Goal: Task Accomplishment & Management: Use online tool/utility

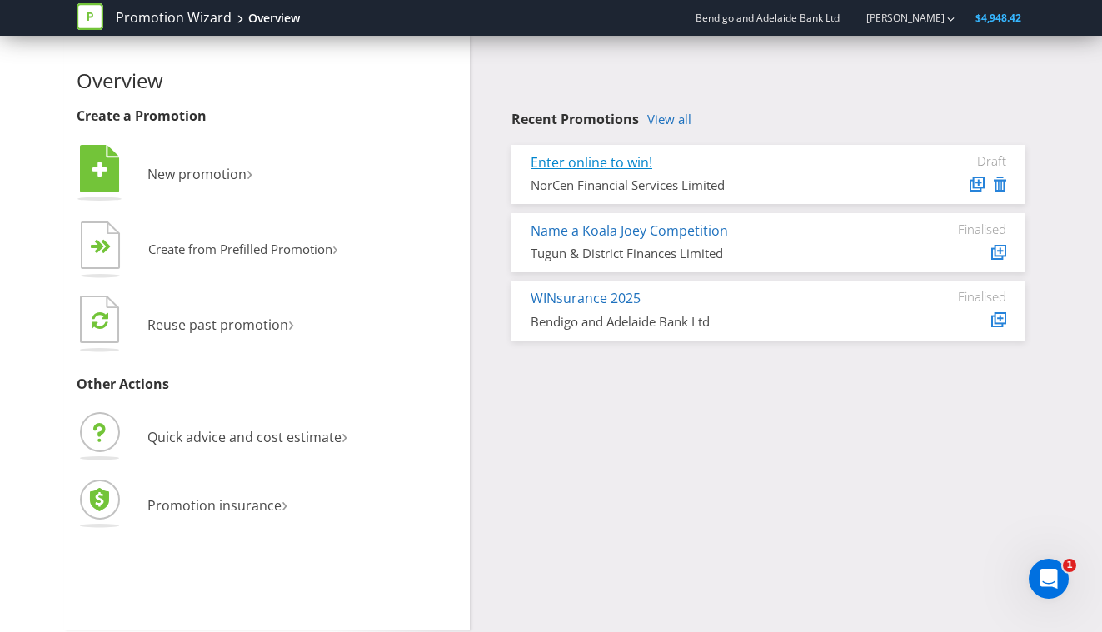
click at [620, 162] on link "Enter online to win!" at bounding box center [592, 162] width 122 height 18
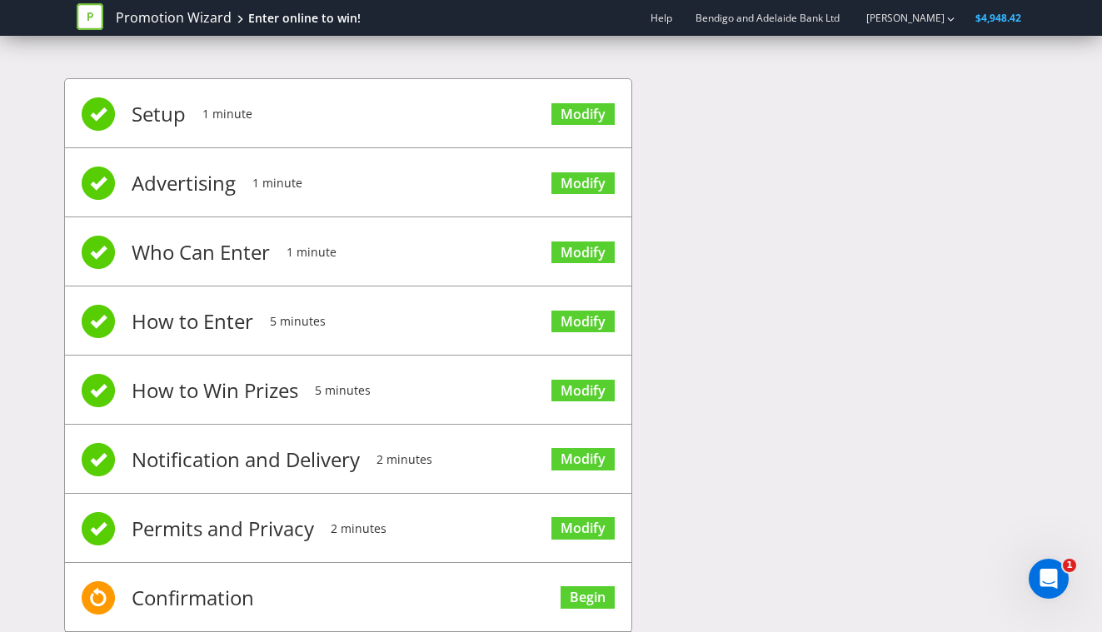
click at [170, 111] on span "Setup" at bounding box center [159, 114] width 54 height 67
click at [566, 109] on link "Modify" at bounding box center [582, 114] width 63 height 22
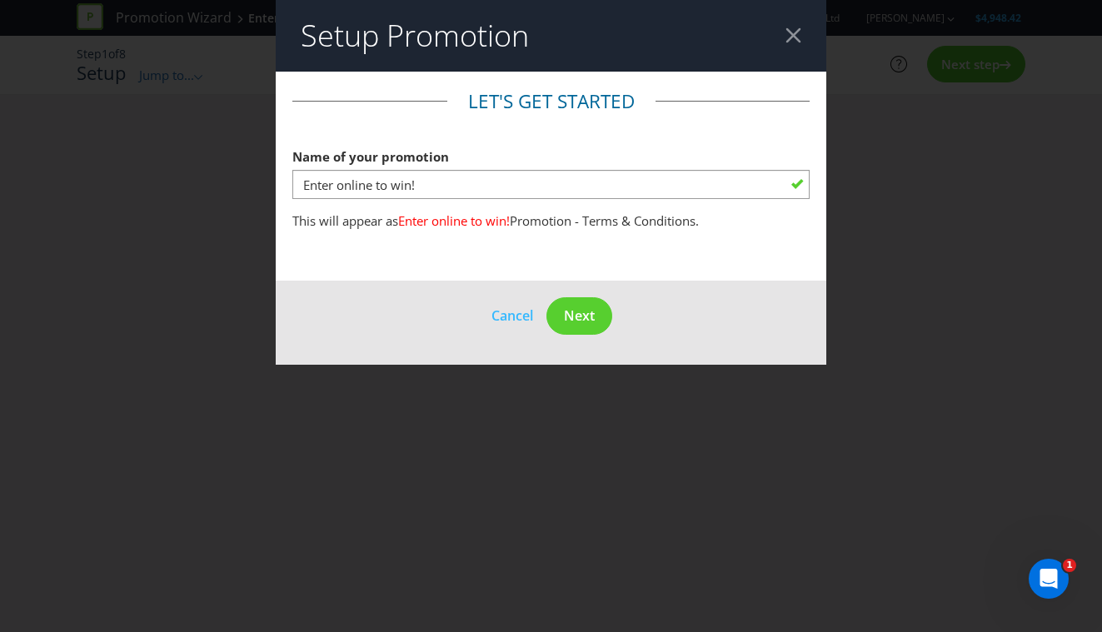
click at [798, 38] on div at bounding box center [793, 35] width 16 height 16
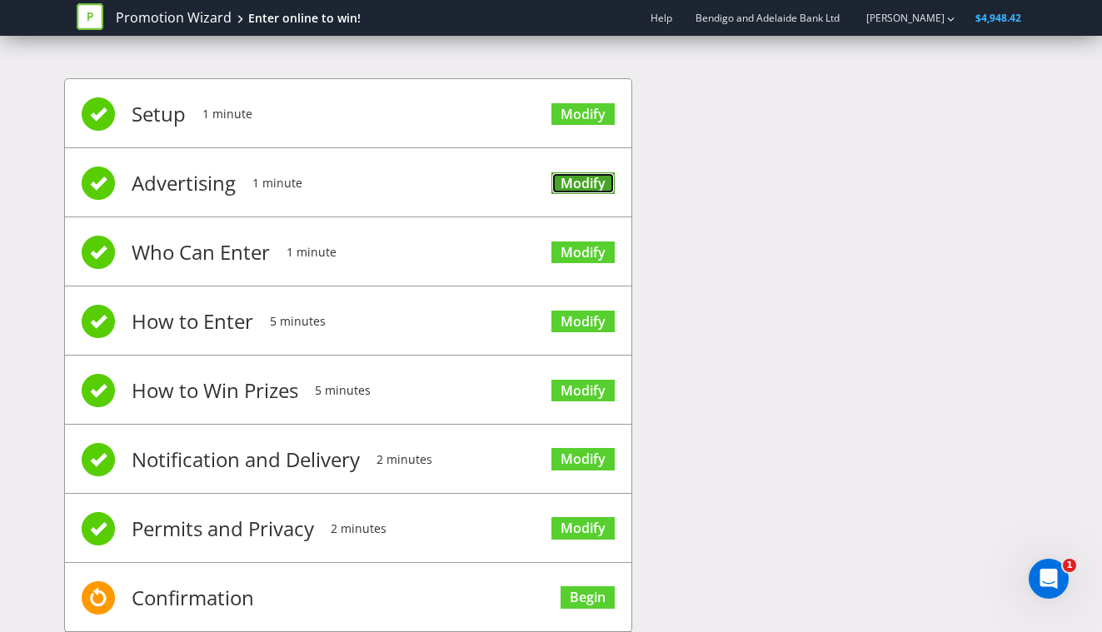
click at [574, 176] on link "Modify" at bounding box center [582, 183] width 63 height 22
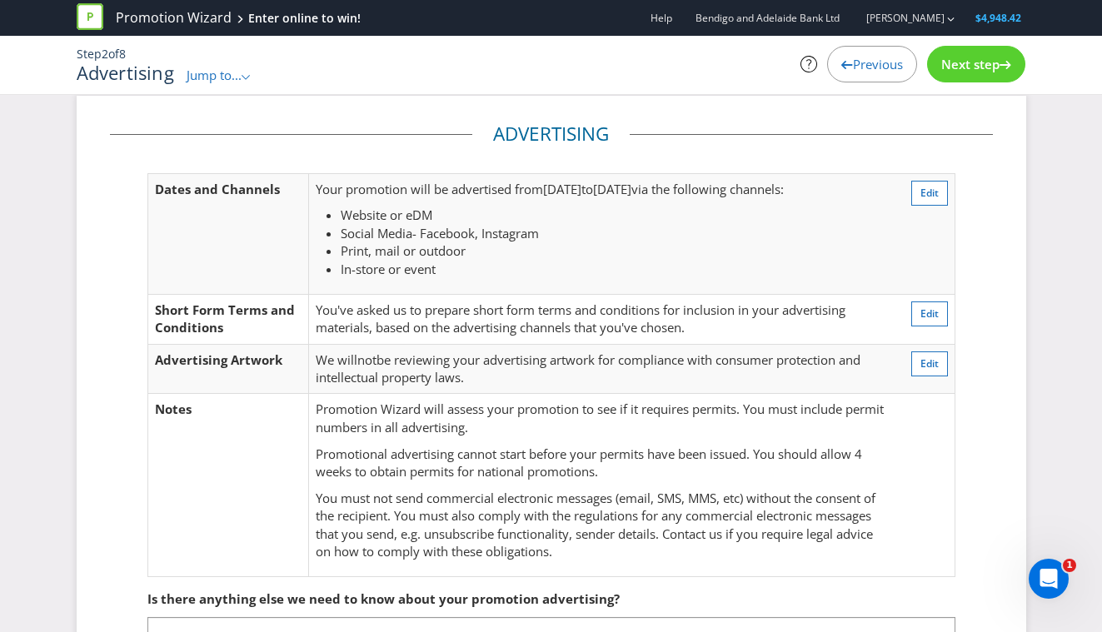
scroll to position [23, 0]
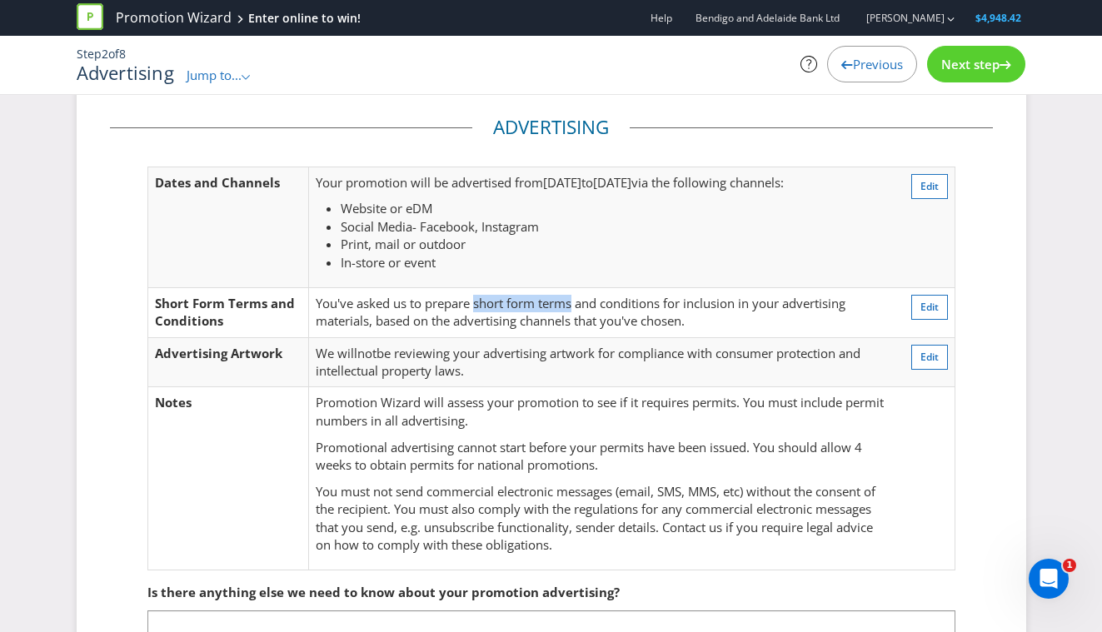
drag, startPoint x: 479, startPoint y: 304, endPoint x: 590, endPoint y: 304, distance: 111.6
click at [587, 304] on span "You've asked us to prepare short form terms and conditions for inclusion in you…" at bounding box center [581, 312] width 530 height 34
click at [473, 362] on td "We will not be reviewing your advertising artwork for compliance with consumer …" at bounding box center [601, 362] width 585 height 50
drag, startPoint x: 366, startPoint y: 358, endPoint x: 495, endPoint y: 358, distance: 128.3
click at [495, 358] on td "We will not be reviewing your advertising artwork for compliance with consumer …" at bounding box center [601, 362] width 585 height 50
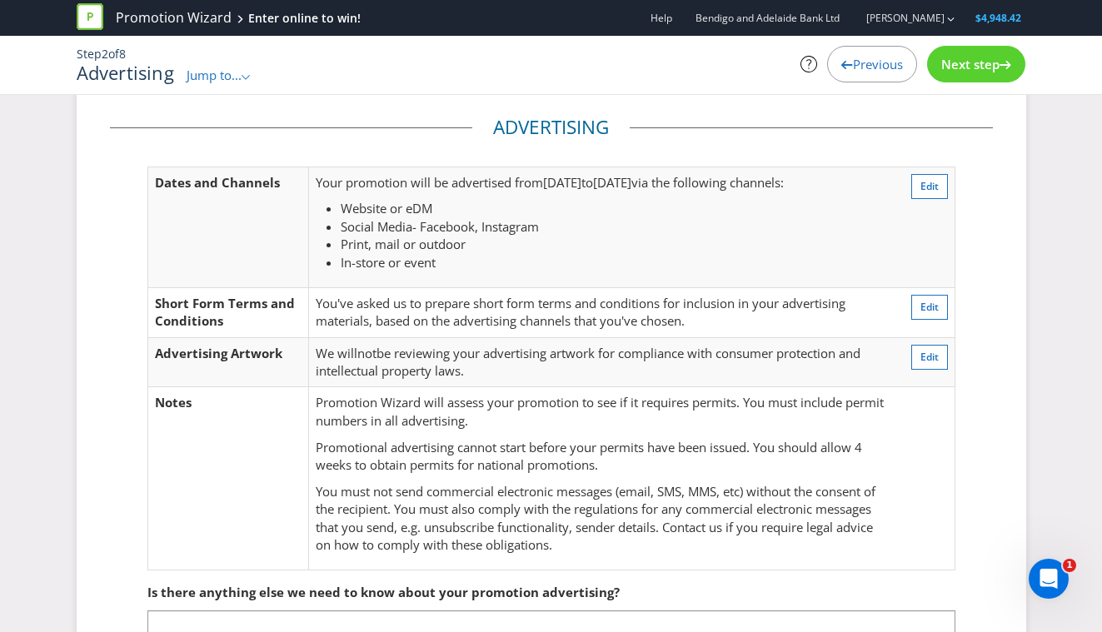
click at [489, 372] on td "We will not be reviewing your advertising artwork for compliance with consumer …" at bounding box center [601, 362] width 585 height 50
drag, startPoint x: 376, startPoint y: 398, endPoint x: 582, endPoint y: 401, distance: 206.6
click at [582, 402] on p "Promotion Wizard will assess your promotion to see if it requires permits. You …" at bounding box center [601, 412] width 571 height 36
click at [582, 401] on p "Promotion Wizard will assess your promotion to see if it requires permits. You …" at bounding box center [601, 412] width 571 height 36
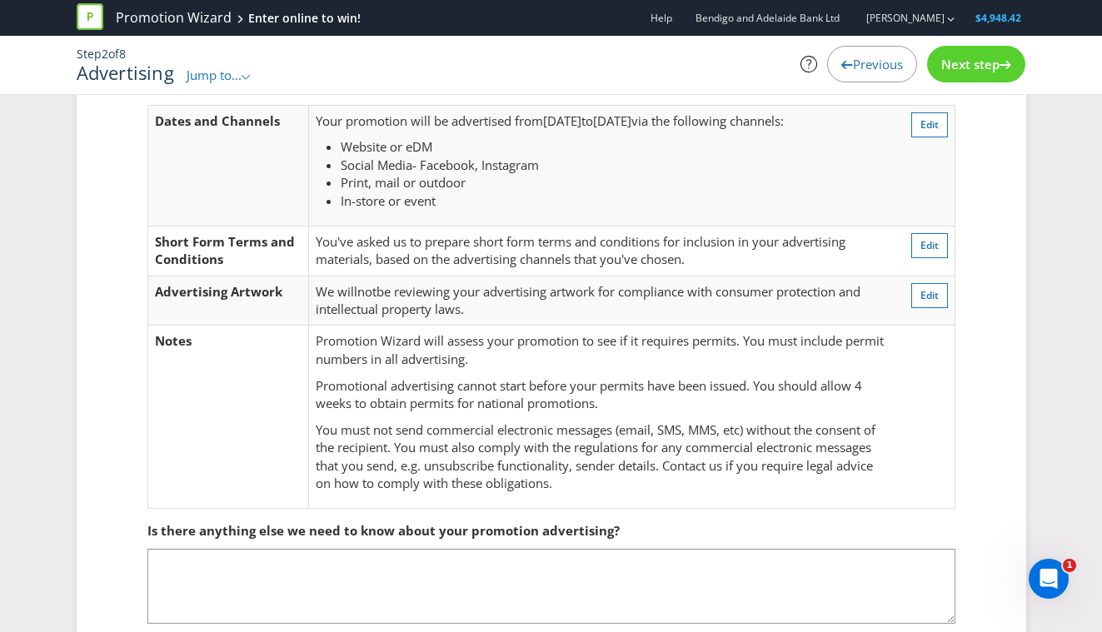
scroll to position [100, 0]
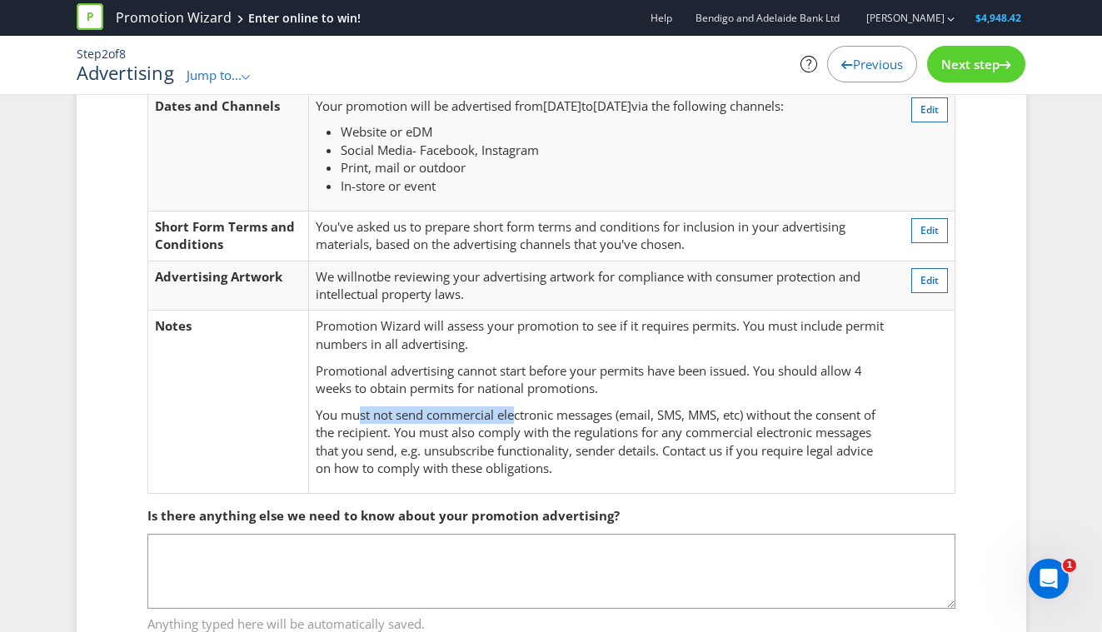
drag, startPoint x: 358, startPoint y: 416, endPoint x: 516, endPoint y: 416, distance: 158.2
click at [517, 417] on p "You must not send commercial electronic messages (email, SMS, MMS, etc) without…" at bounding box center [601, 442] width 571 height 72
click at [516, 416] on p "You must not send commercial electronic messages (email, SMS, MMS, etc) without…" at bounding box center [601, 442] width 571 height 72
drag, startPoint x: 509, startPoint y: 417, endPoint x: 641, endPoint y: 417, distance: 132.4
click at [642, 418] on p "You must not send commercial electronic messages (email, SMS, MMS, etc) without…" at bounding box center [601, 442] width 571 height 72
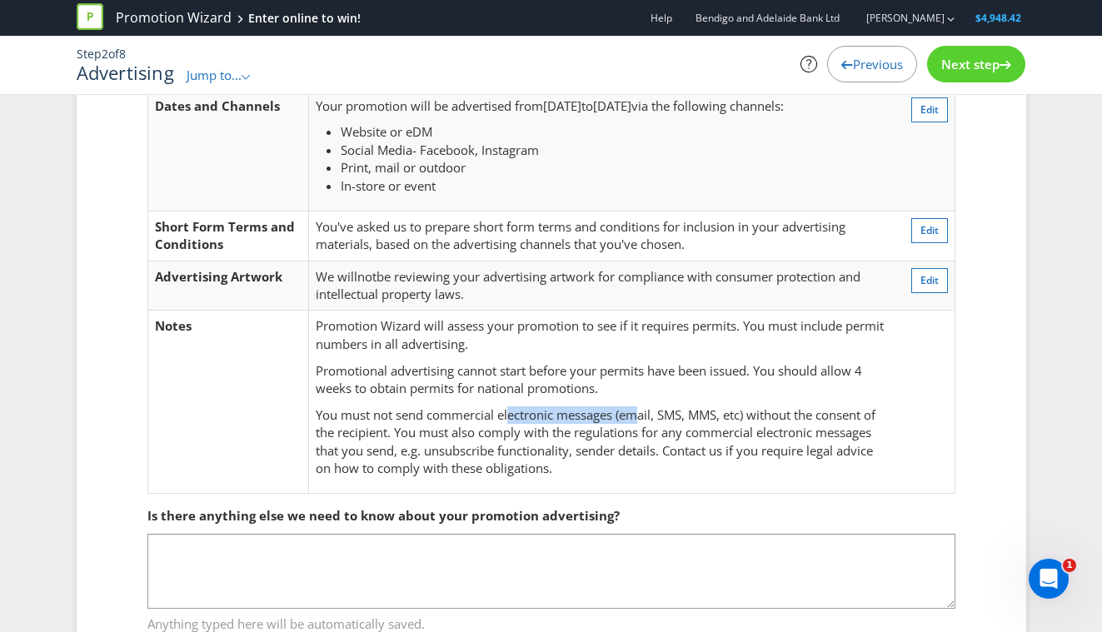
click at [641, 417] on p "You must not send commercial electronic messages (email, SMS, MMS, etc) without…" at bounding box center [601, 442] width 571 height 72
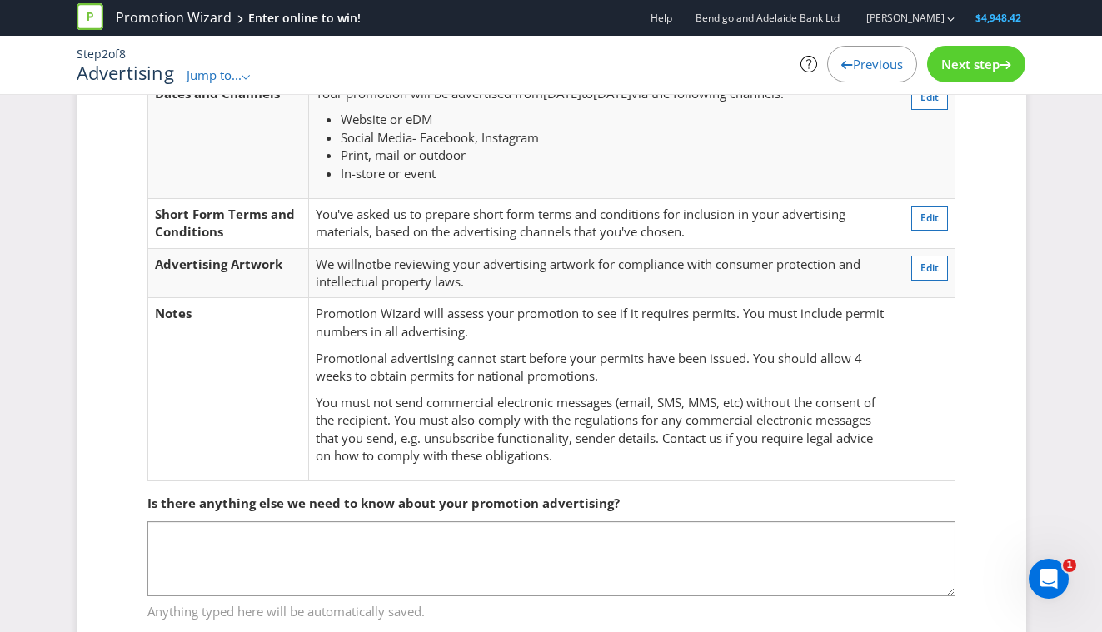
scroll to position [0, 0]
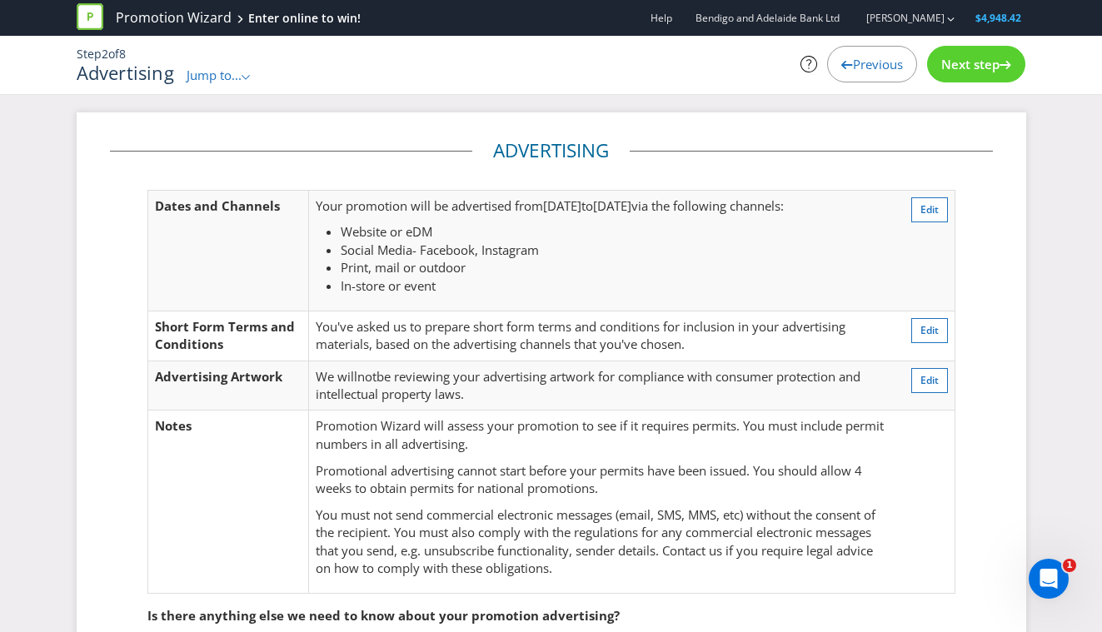
click at [983, 65] on span "Next step" at bounding box center [970, 64] width 58 height 17
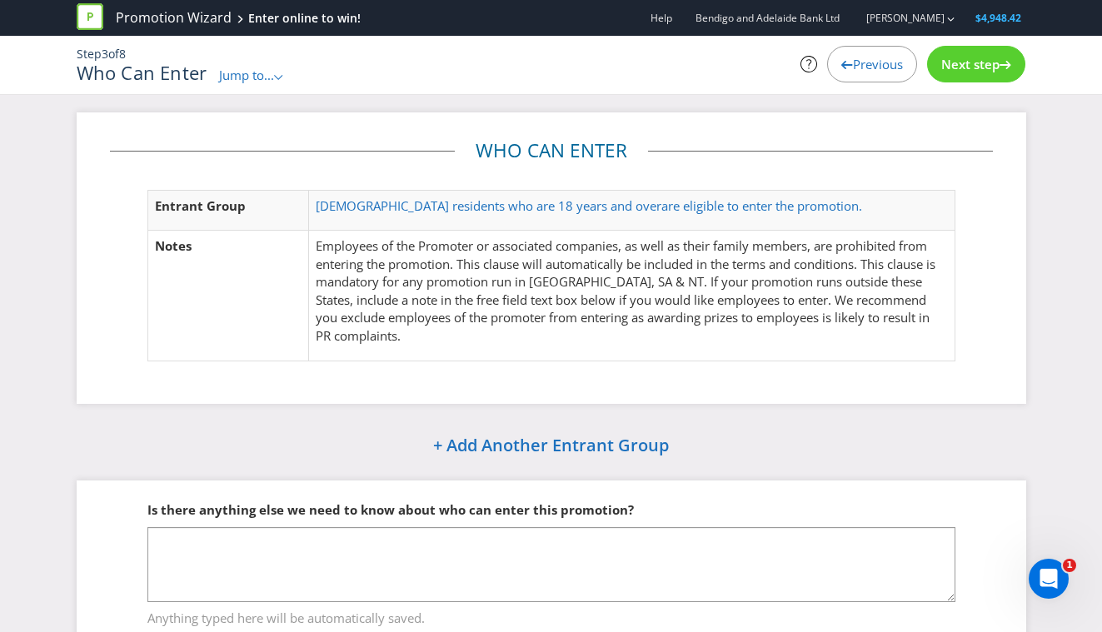
scroll to position [57, 0]
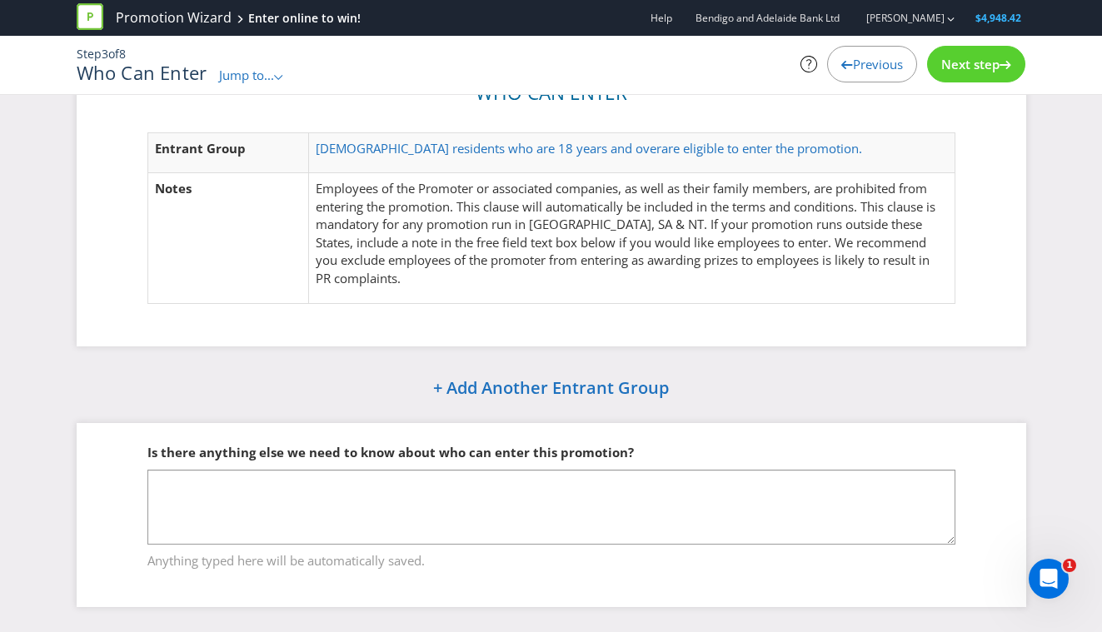
click at [999, 59] on div at bounding box center [1005, 62] width 12 height 12
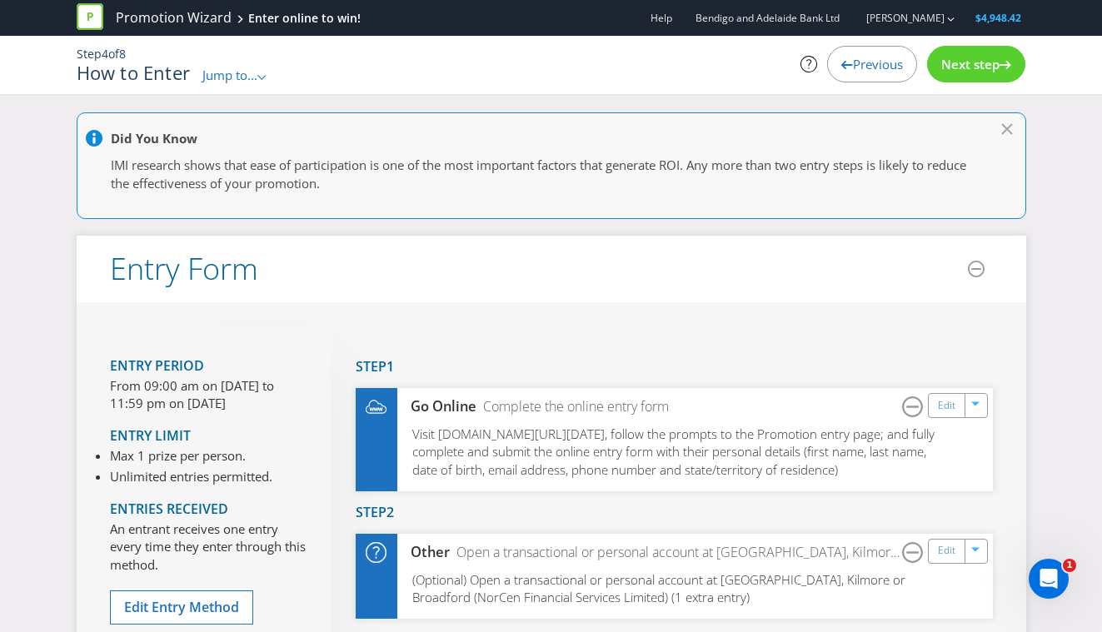
click at [967, 77] on div "Next step" at bounding box center [976, 64] width 98 height 37
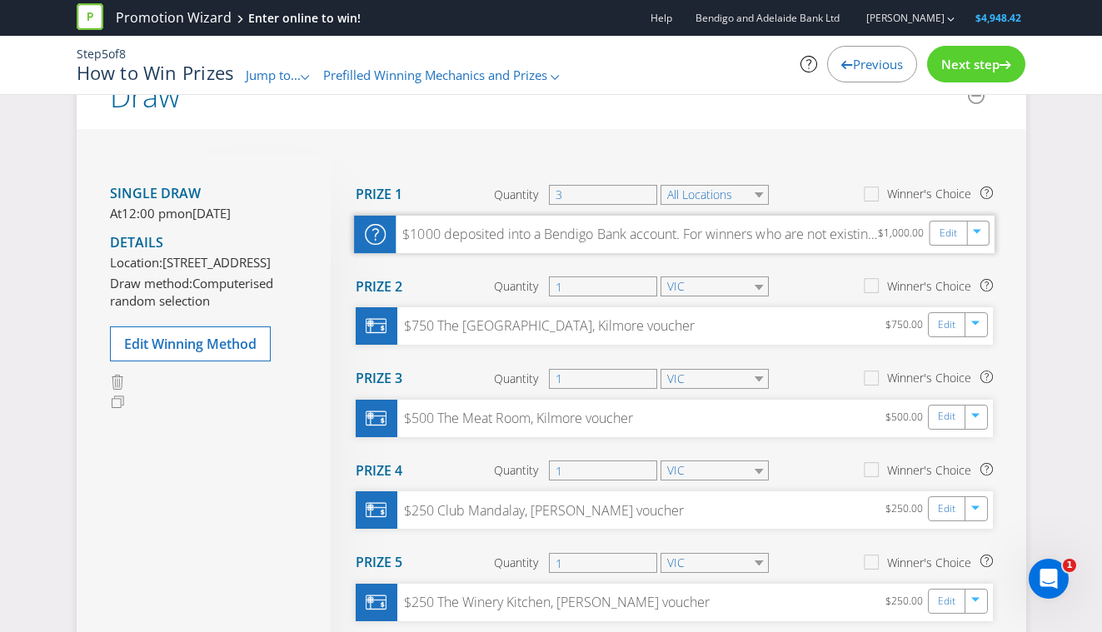
scroll to position [30, 0]
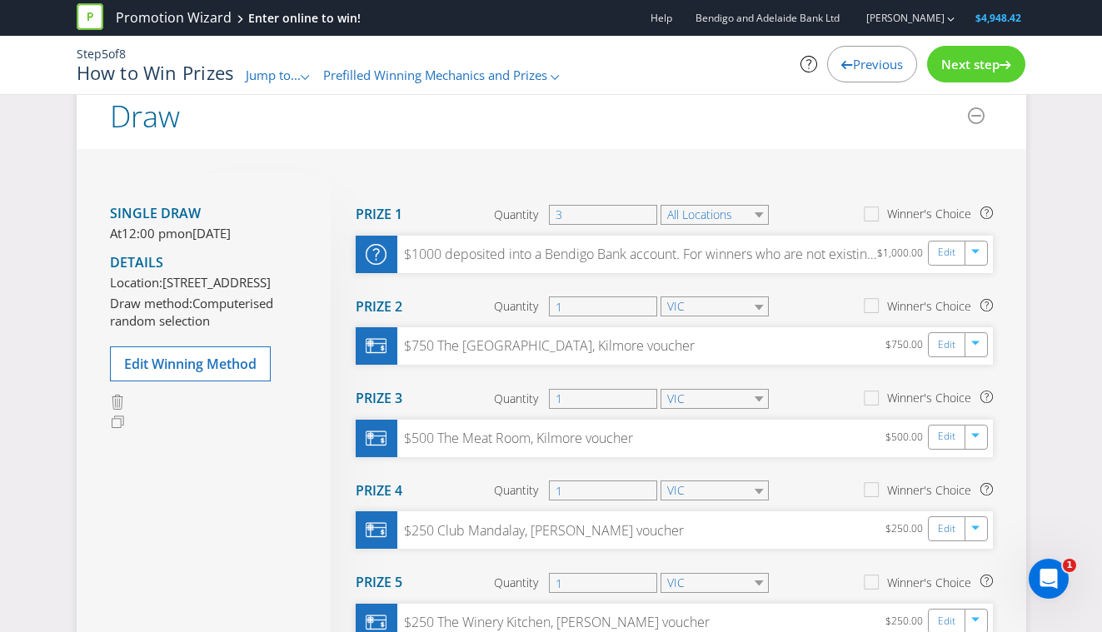
click at [974, 54] on div "Next step" at bounding box center [976, 64] width 98 height 37
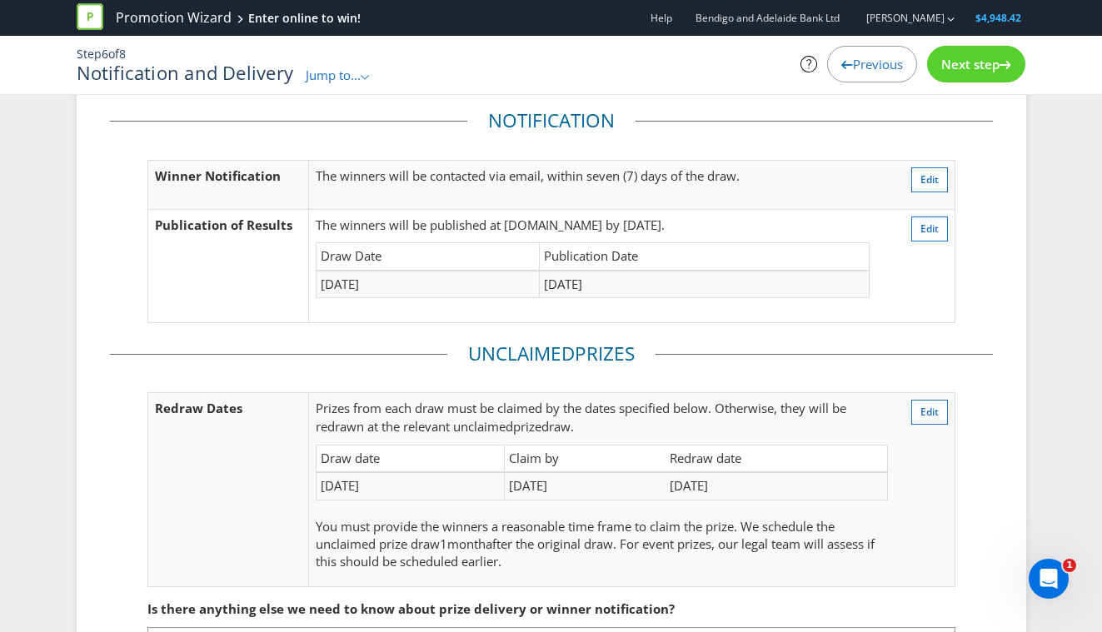
scroll to position [62, 0]
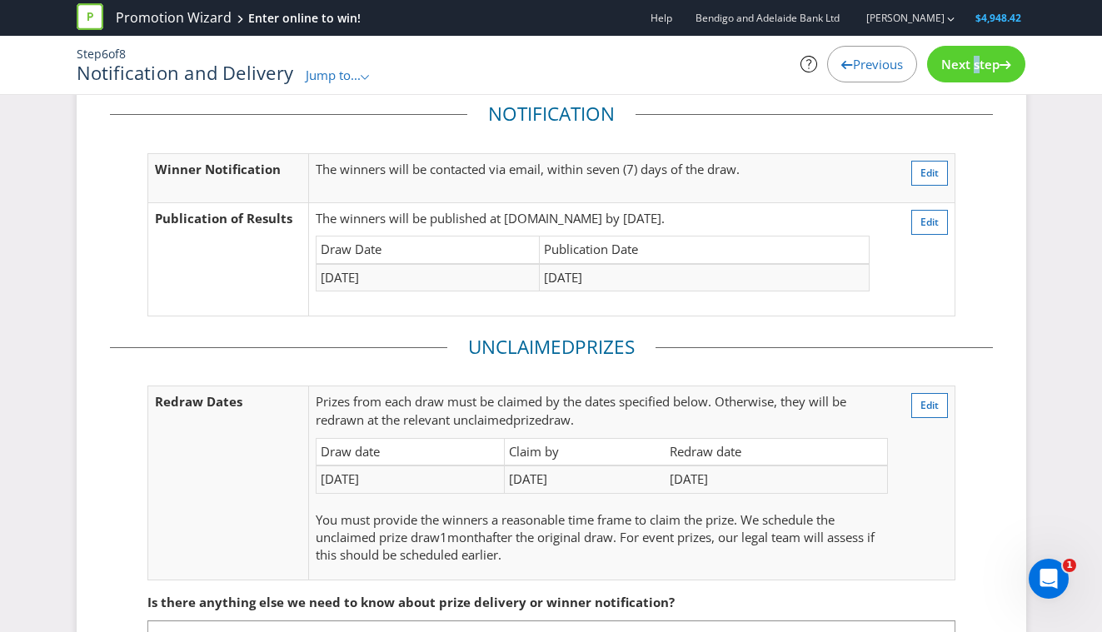
click at [969, 64] on span "Next step" at bounding box center [970, 64] width 58 height 17
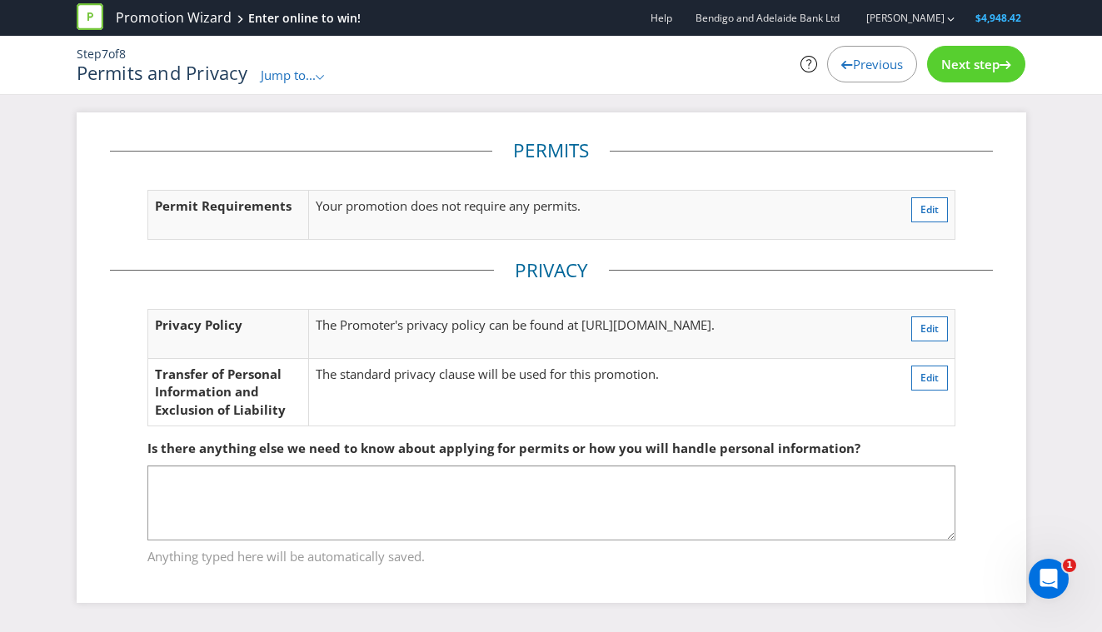
click at [955, 72] on span "Next step" at bounding box center [970, 64] width 58 height 17
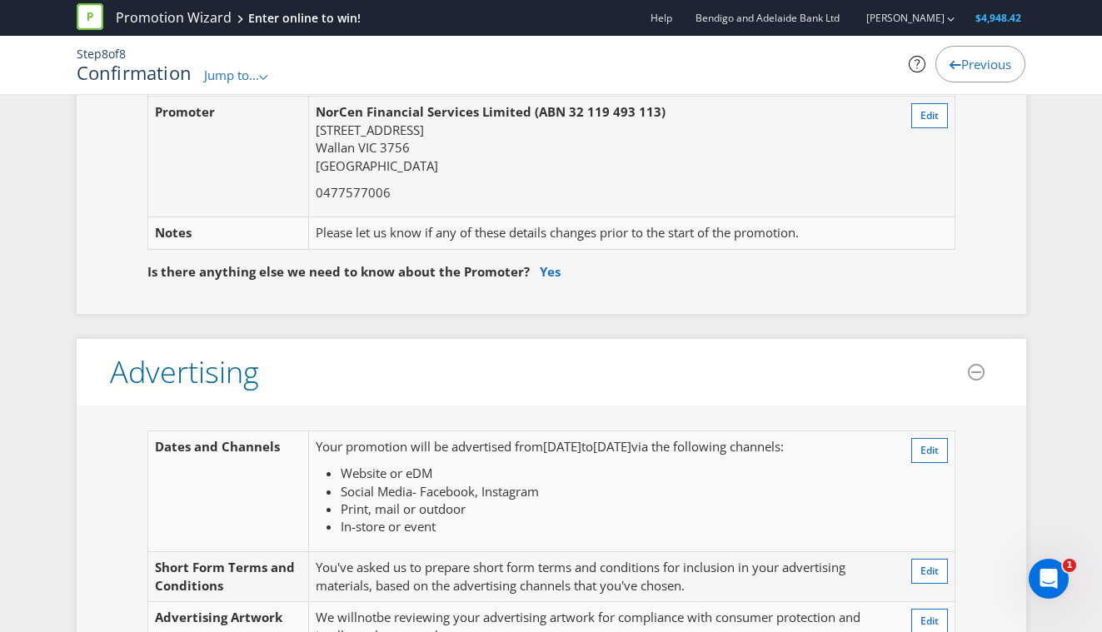
scroll to position [56, 0]
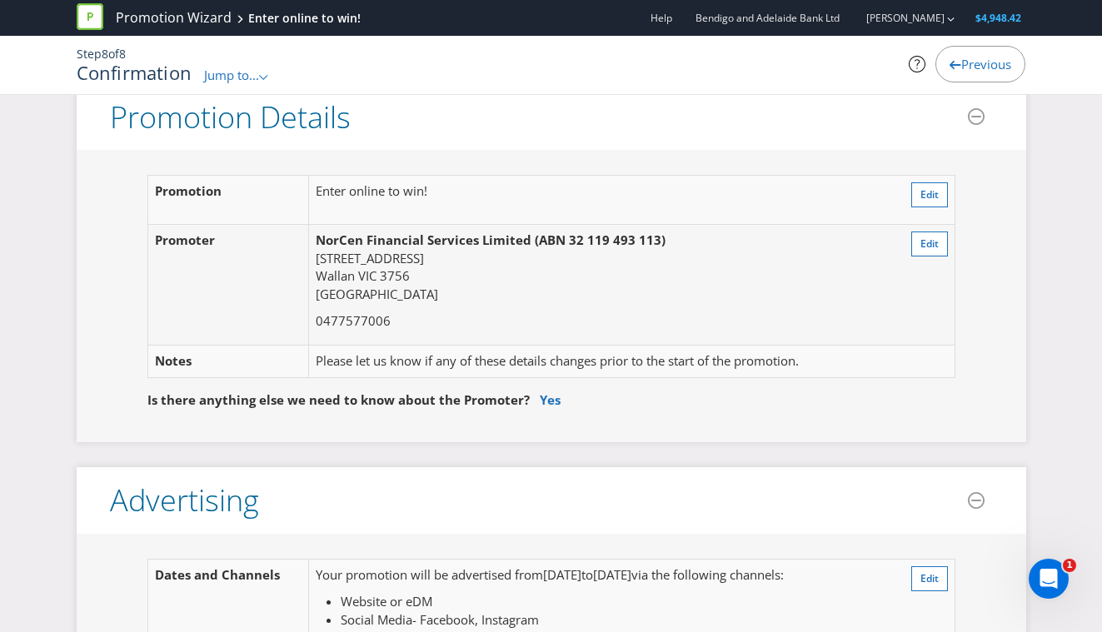
click at [968, 69] on span "Previous" at bounding box center [986, 64] width 50 height 17
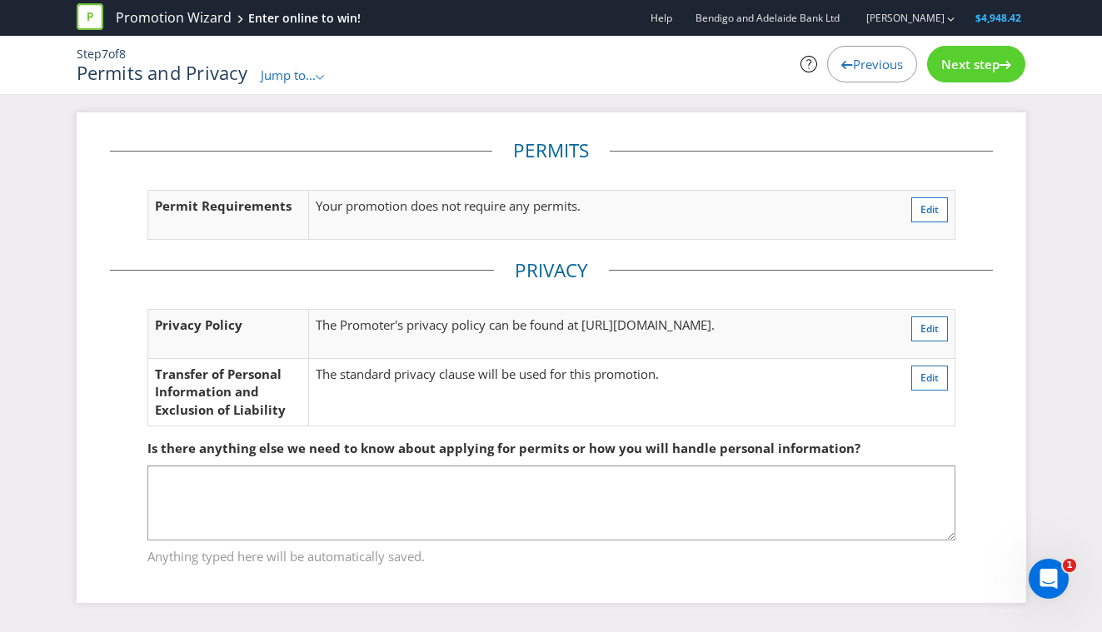
click at [883, 66] on span "Previous" at bounding box center [878, 64] width 50 height 17
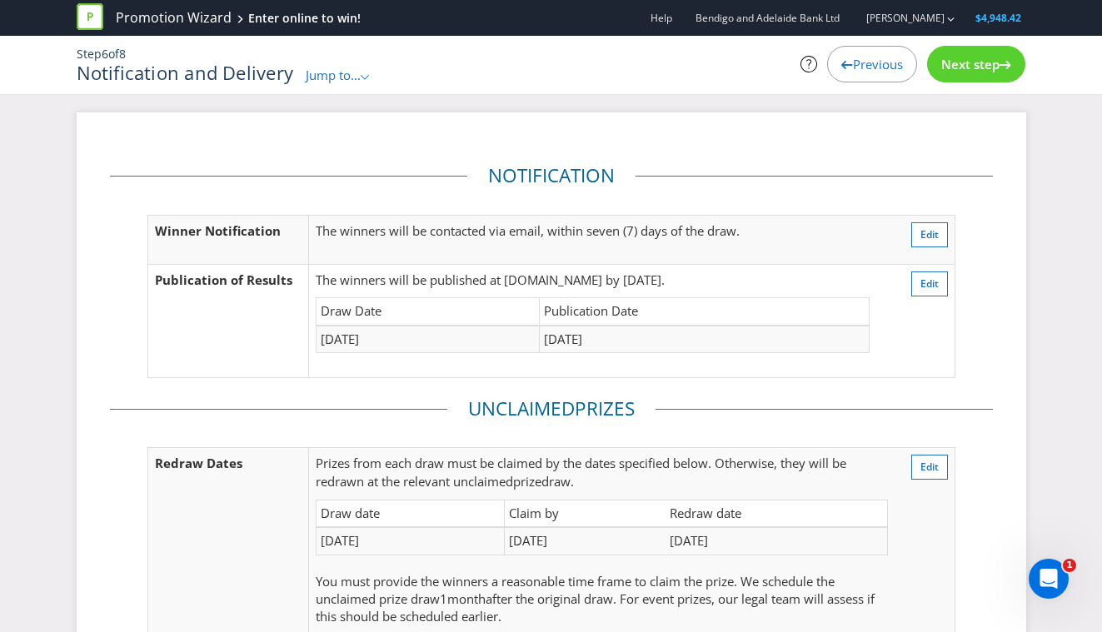
click at [883, 65] on span "Previous" at bounding box center [878, 64] width 50 height 17
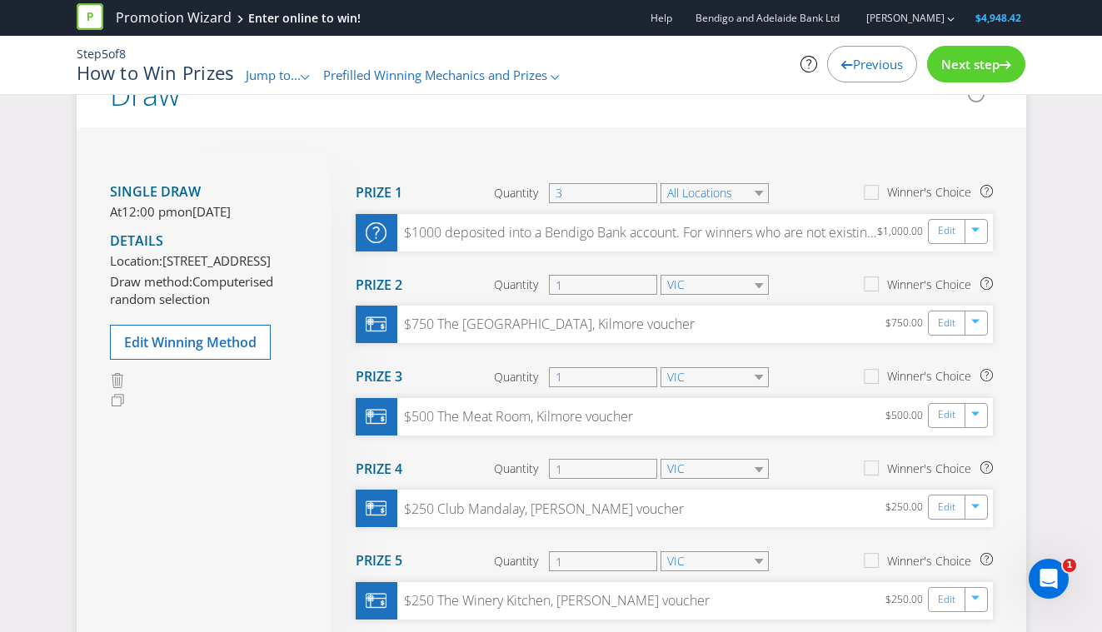
scroll to position [32, 0]
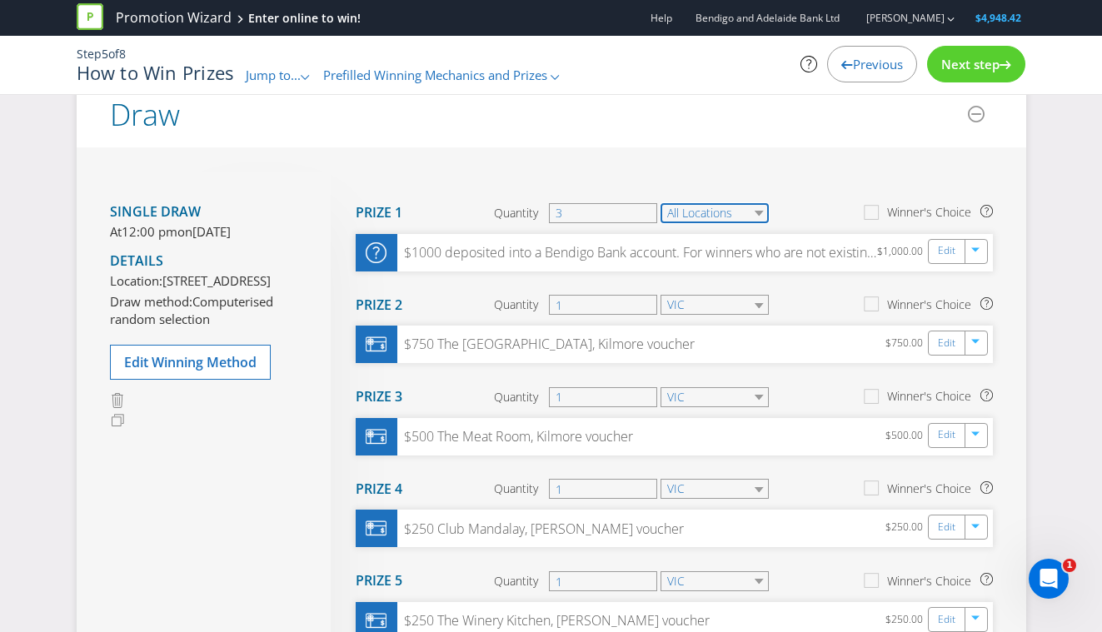
click at [760, 213] on select "All Locations" at bounding box center [714, 213] width 108 height 20
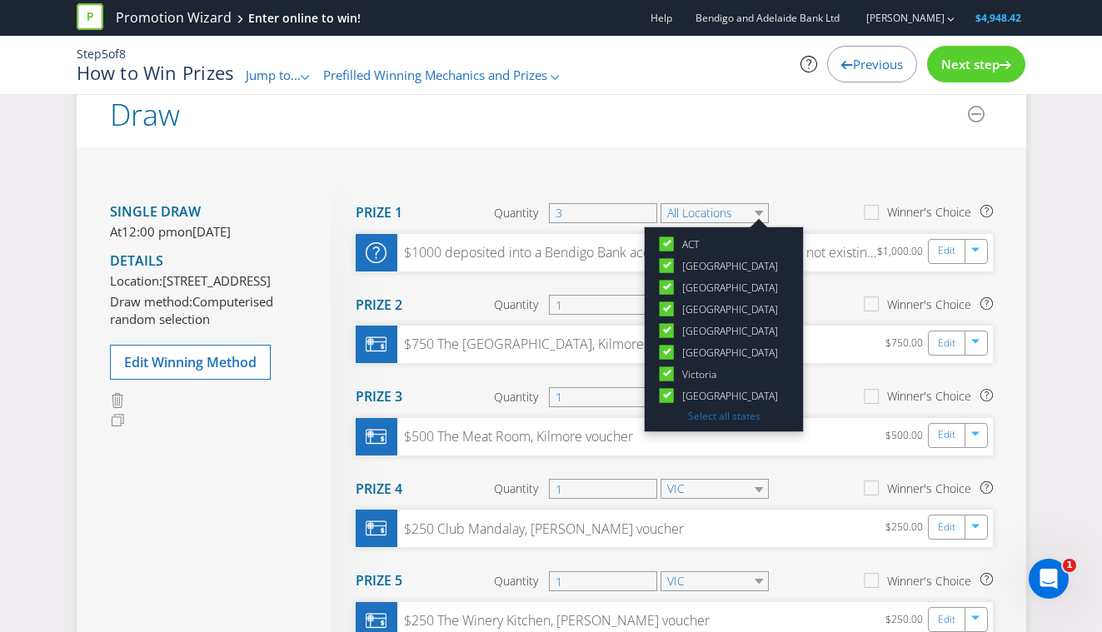
click at [670, 387] on div at bounding box center [667, 390] width 8 height 8
click at [0, 0] on input "[GEOGRAPHIC_DATA]" at bounding box center [0, 0] width 0 height 0
click at [669, 345] on div at bounding box center [667, 347] width 8 height 8
click at [0, 0] on input "[GEOGRAPHIC_DATA]" at bounding box center [0, 0] width 0 height 0
click at [666, 331] on icon at bounding box center [667, 329] width 8 height 7
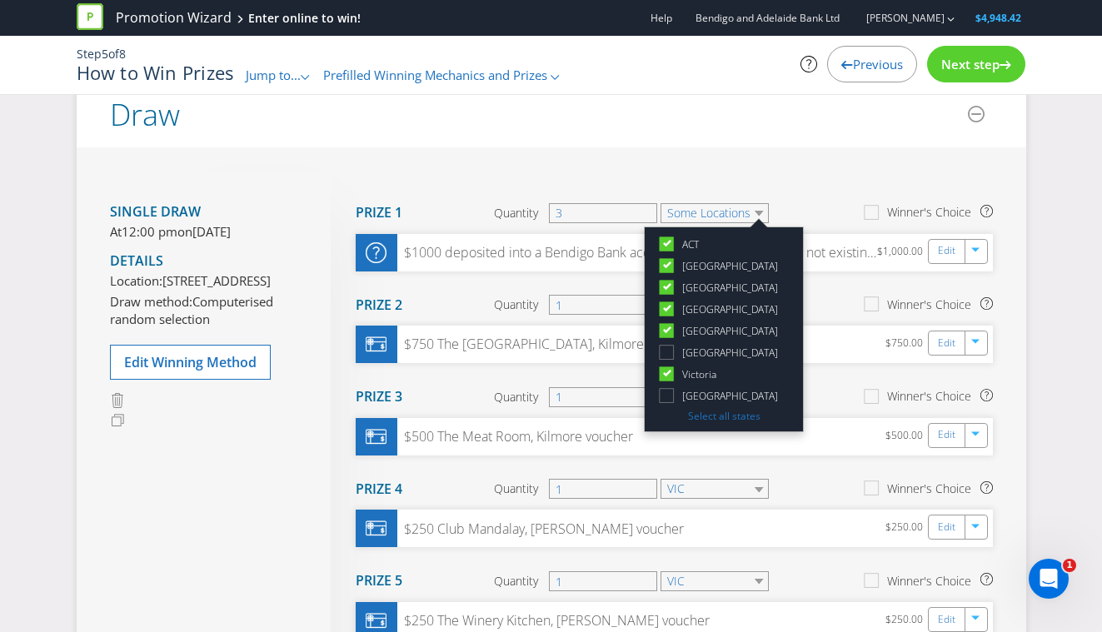
click at [0, 0] on input "[GEOGRAPHIC_DATA]" at bounding box center [0, 0] width 0 height 0
click at [666, 306] on icon at bounding box center [667, 308] width 8 height 7
click at [0, 0] on input "[GEOGRAPHIC_DATA]" at bounding box center [0, 0] width 0 height 0
click at [666, 286] on icon at bounding box center [667, 286] width 8 height 7
click at [0, 0] on input "[GEOGRAPHIC_DATA]" at bounding box center [0, 0] width 0 height 0
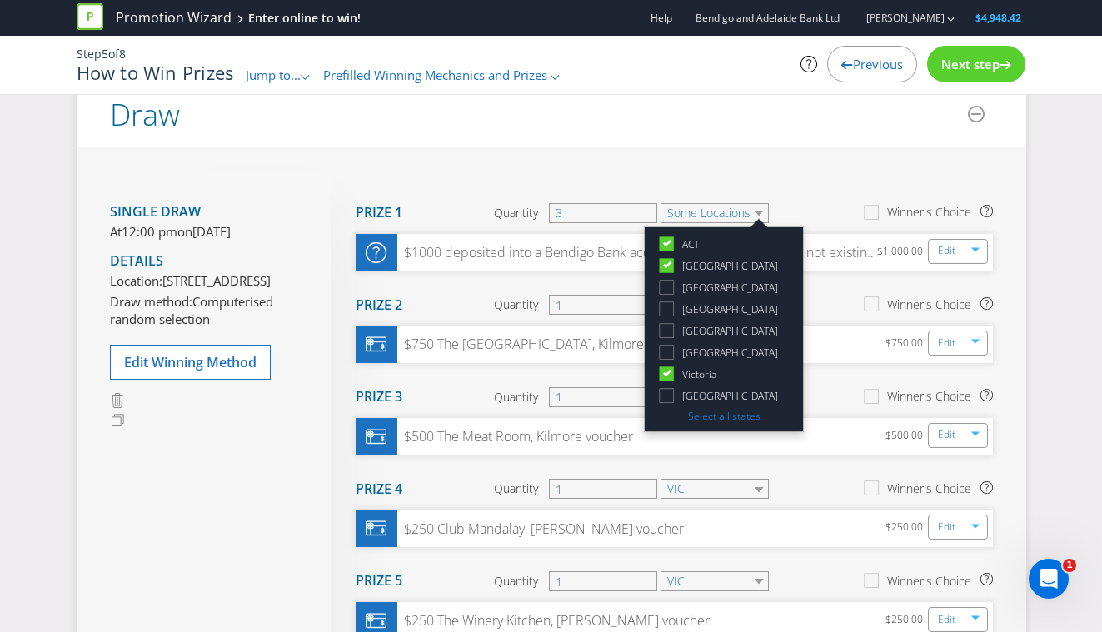
click at [666, 262] on icon at bounding box center [667, 265] width 8 height 7
click at [0, 0] on input "[GEOGRAPHIC_DATA]" at bounding box center [0, 0] width 0 height 0
click at [666, 241] on icon at bounding box center [667, 243] width 8 height 7
click at [0, 0] on input "ACT" at bounding box center [0, 0] width 0 height 0
click at [720, 172] on div "Move Here Drag here to move prize Prize 1 Quantity 3 [GEOGRAPHIC_DATA] [GEOGRAP…" at bounding box center [662, 506] width 662 height 669
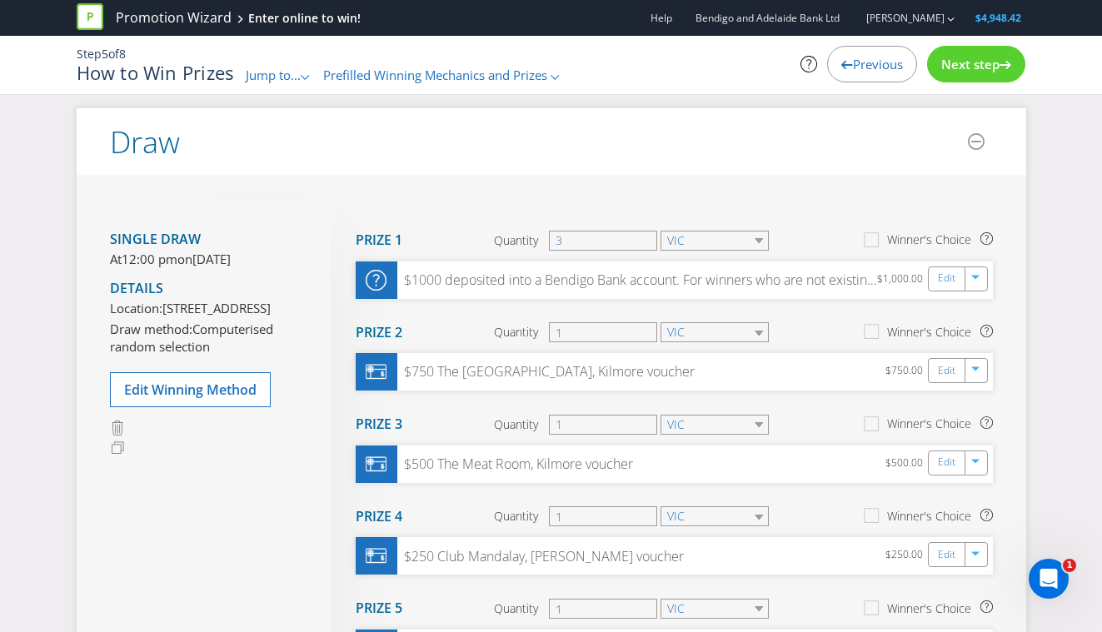
scroll to position [0, 0]
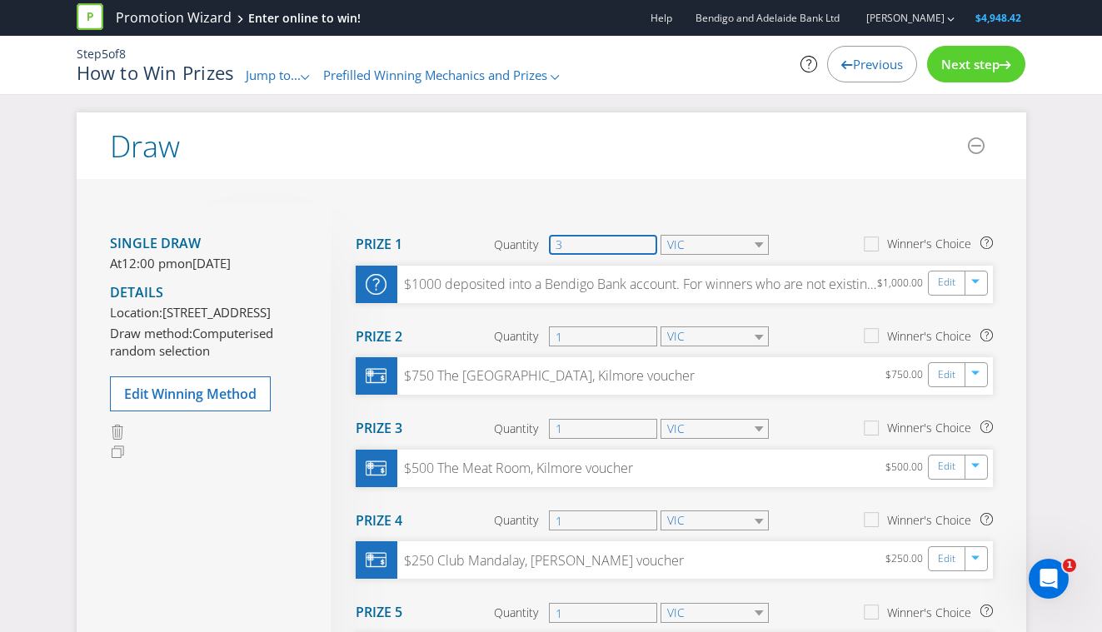
click at [608, 238] on input "3" at bounding box center [603, 245] width 108 height 20
click at [594, 206] on div "Move Here Drag here to move prize Prize 1 Quantity 3 VIC Winner's Choice $1000 …" at bounding box center [662, 538] width 662 height 669
click at [812, 194] on div "Single draw At 12:00 pm [DATE][DATE] Details Location: [STREET_ADDRESS] Draw me…" at bounding box center [551, 538] width 949 height 719
click at [1001, 20] on span "$4,948.42" at bounding box center [998, 18] width 46 height 14
click at [949, 19] on icon "button" at bounding box center [950, 19] width 7 height 4
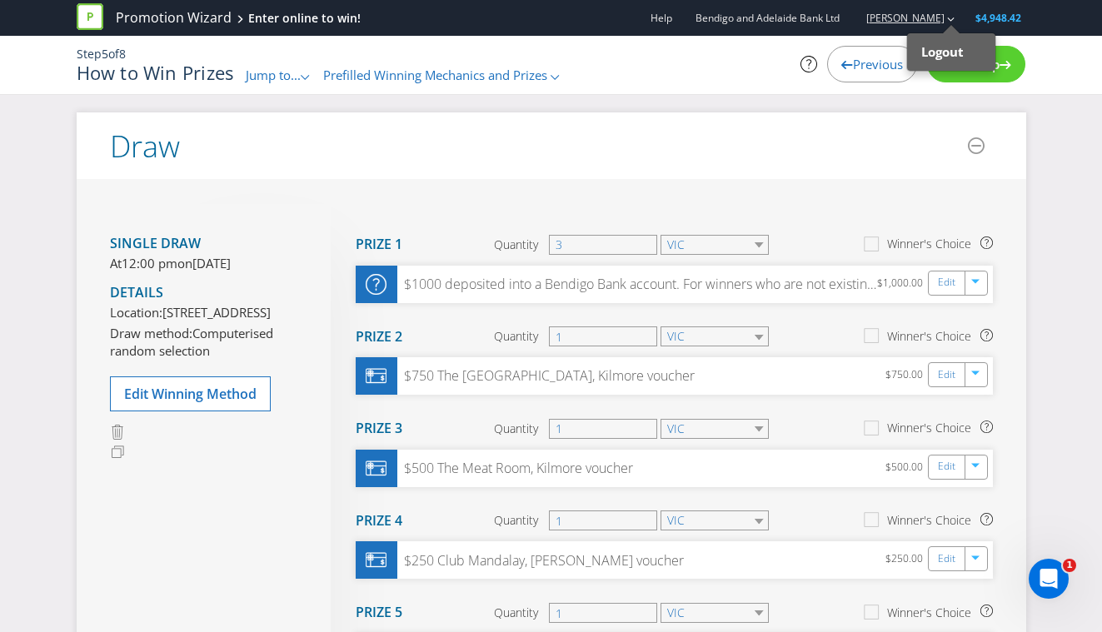
click at [949, 19] on icon "button" at bounding box center [950, 19] width 7 height 4
